Goal: Information Seeking & Learning: Learn about a topic

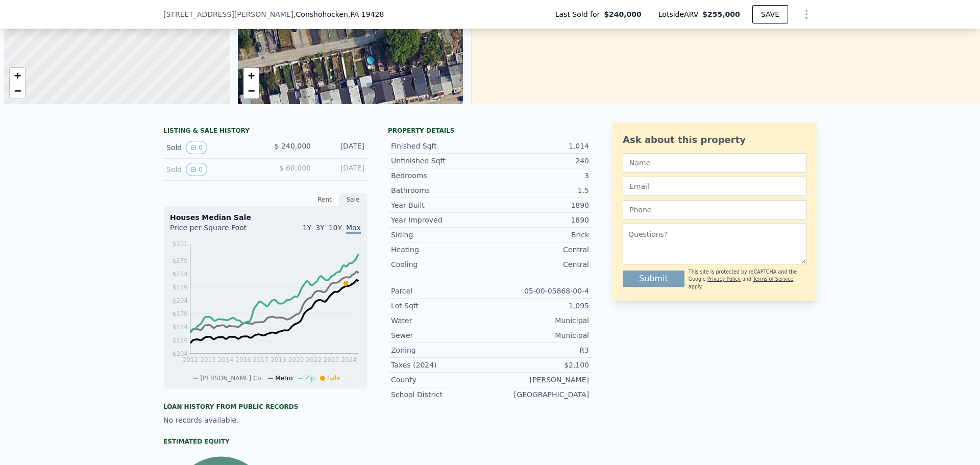
scroll to position [0, 4]
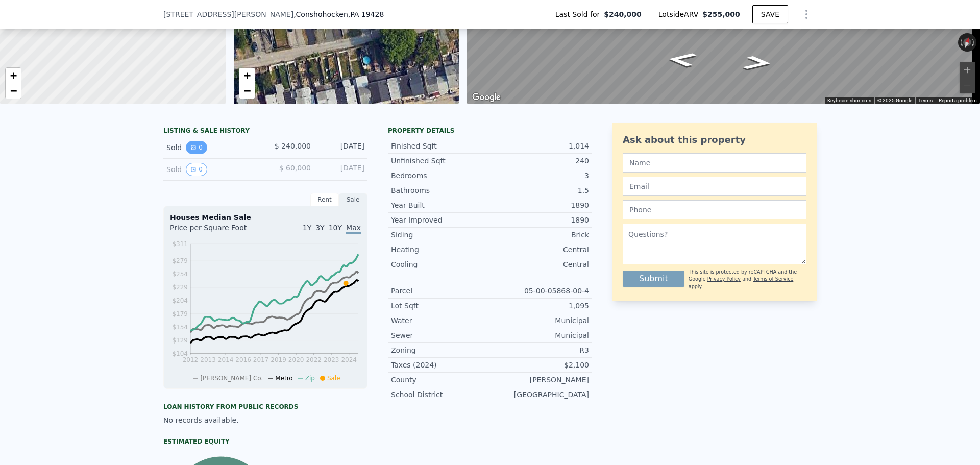
click at [191, 150] on icon "View historical data" at bounding box center [193, 148] width 4 height 4
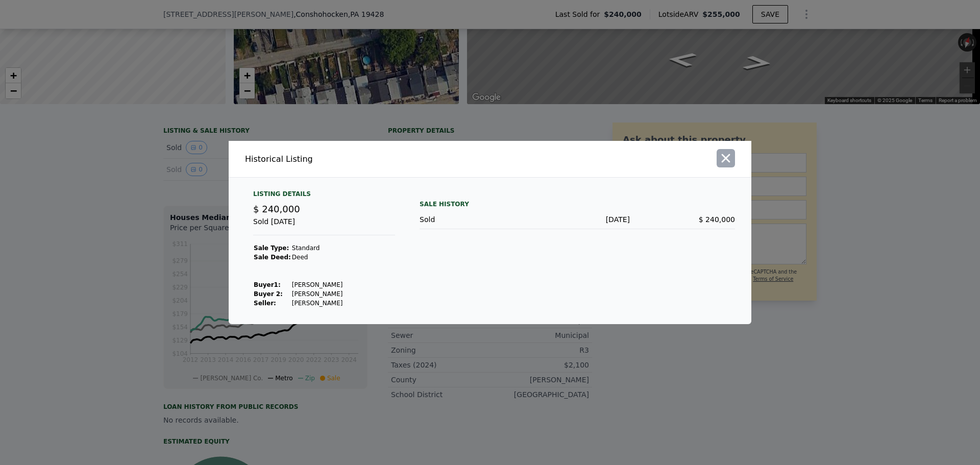
click at [723, 156] on icon "button" at bounding box center [726, 158] width 9 height 9
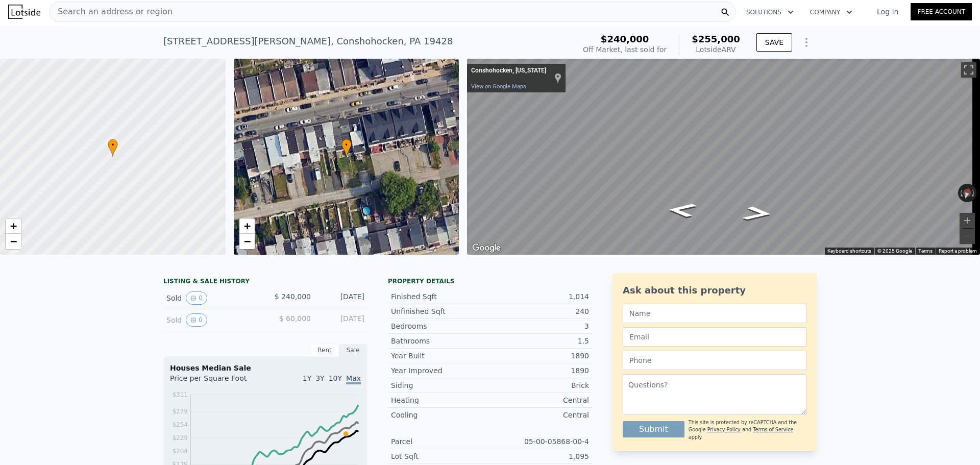
scroll to position [0, 0]
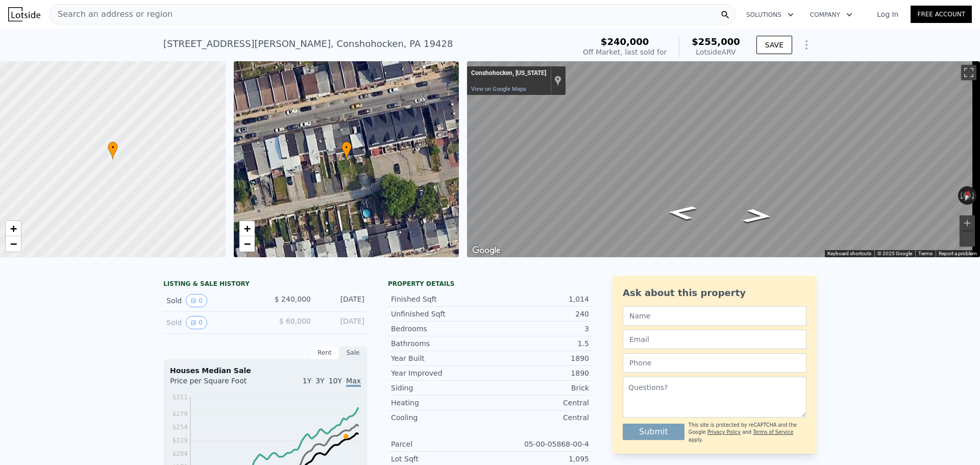
click at [83, 12] on span "Search an address or region" at bounding box center [111, 14] width 123 height 12
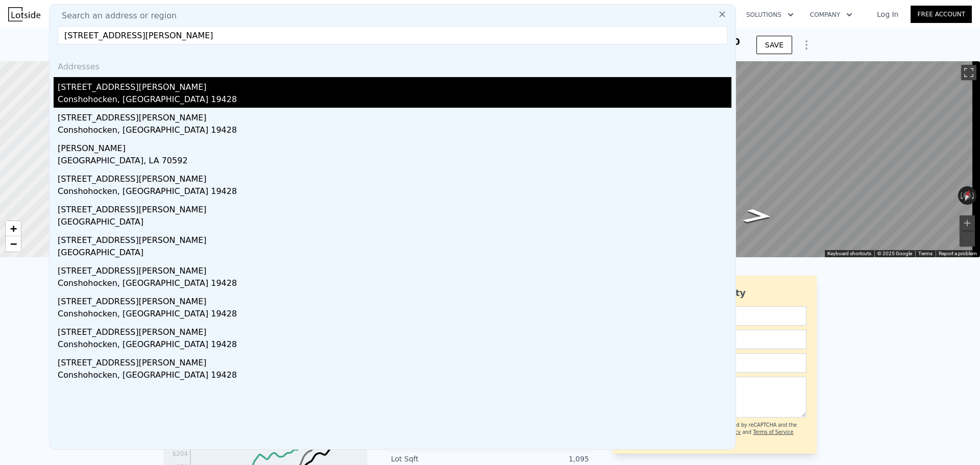
type input "[STREET_ADDRESS][PERSON_NAME]"
click at [110, 87] on div "[STREET_ADDRESS][PERSON_NAME]" at bounding box center [395, 85] width 674 height 16
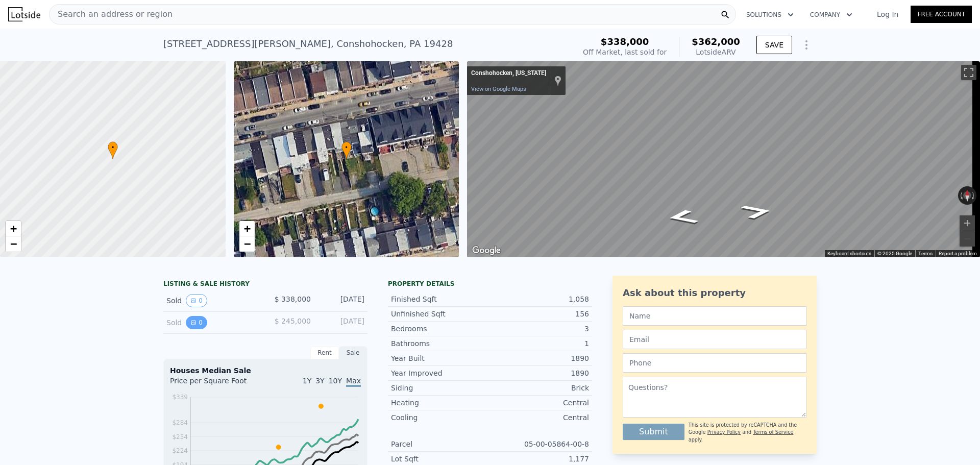
click at [190, 326] on icon "View historical data" at bounding box center [193, 323] width 6 height 6
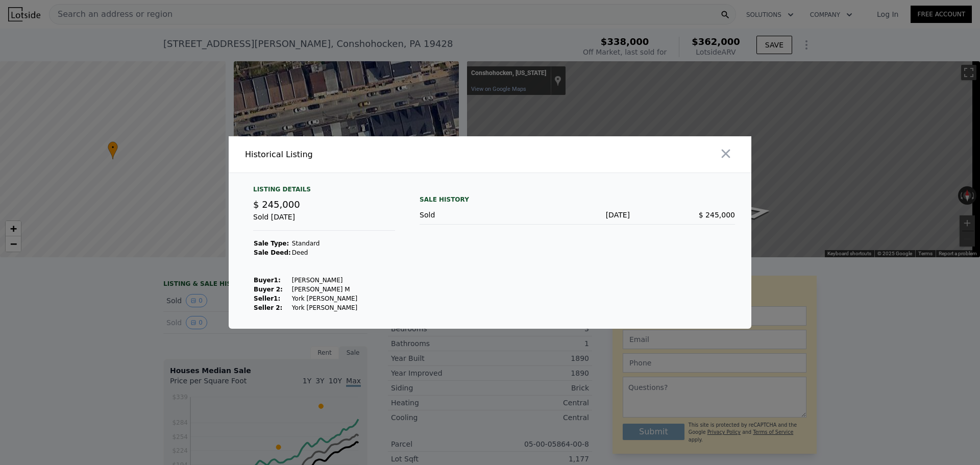
click at [133, 332] on div at bounding box center [490, 232] width 980 height 465
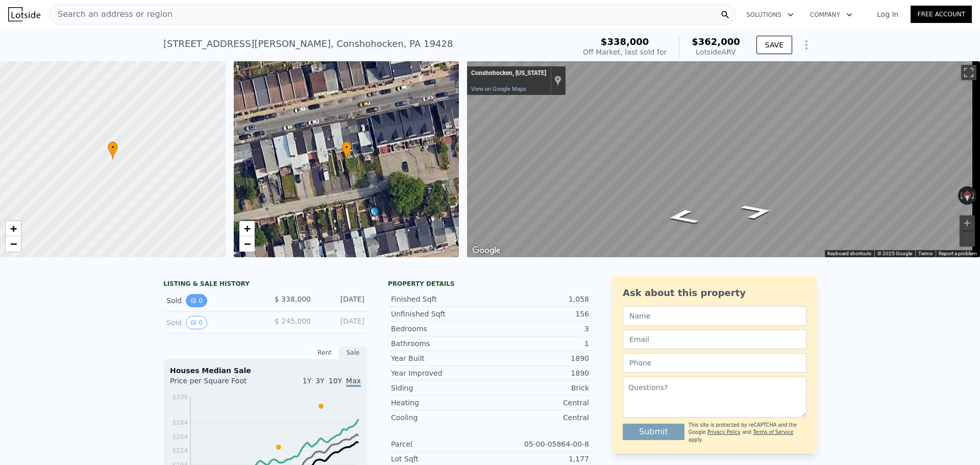
click at [191, 304] on icon "View historical data" at bounding box center [193, 301] width 6 height 6
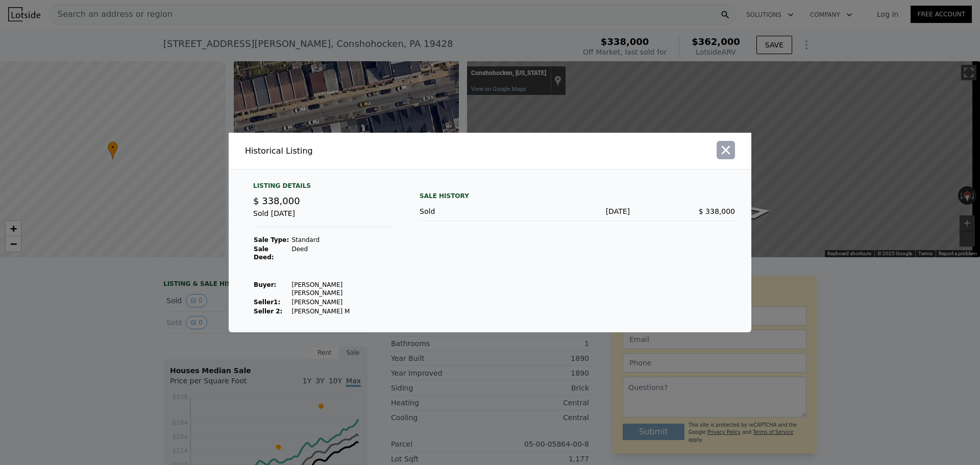
click at [733, 157] on icon "button" at bounding box center [726, 150] width 14 height 14
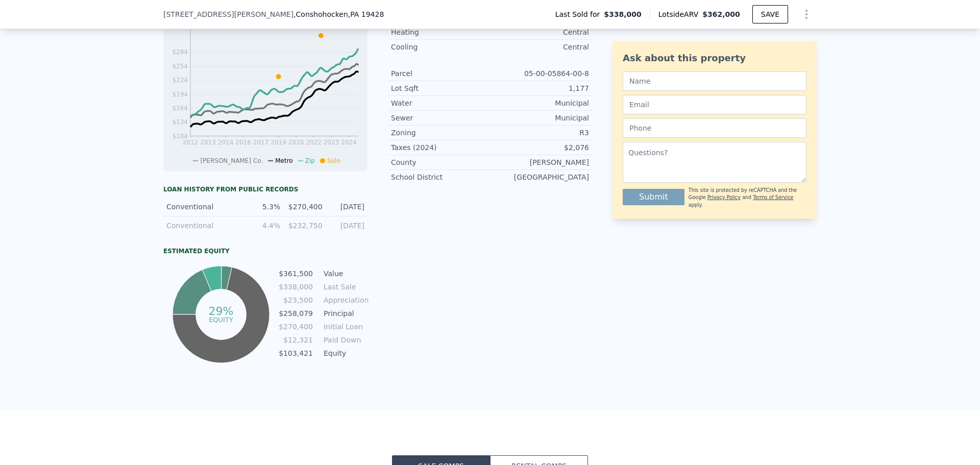
scroll to position [558, 0]
